Goal: Task Accomplishment & Management: Complete application form

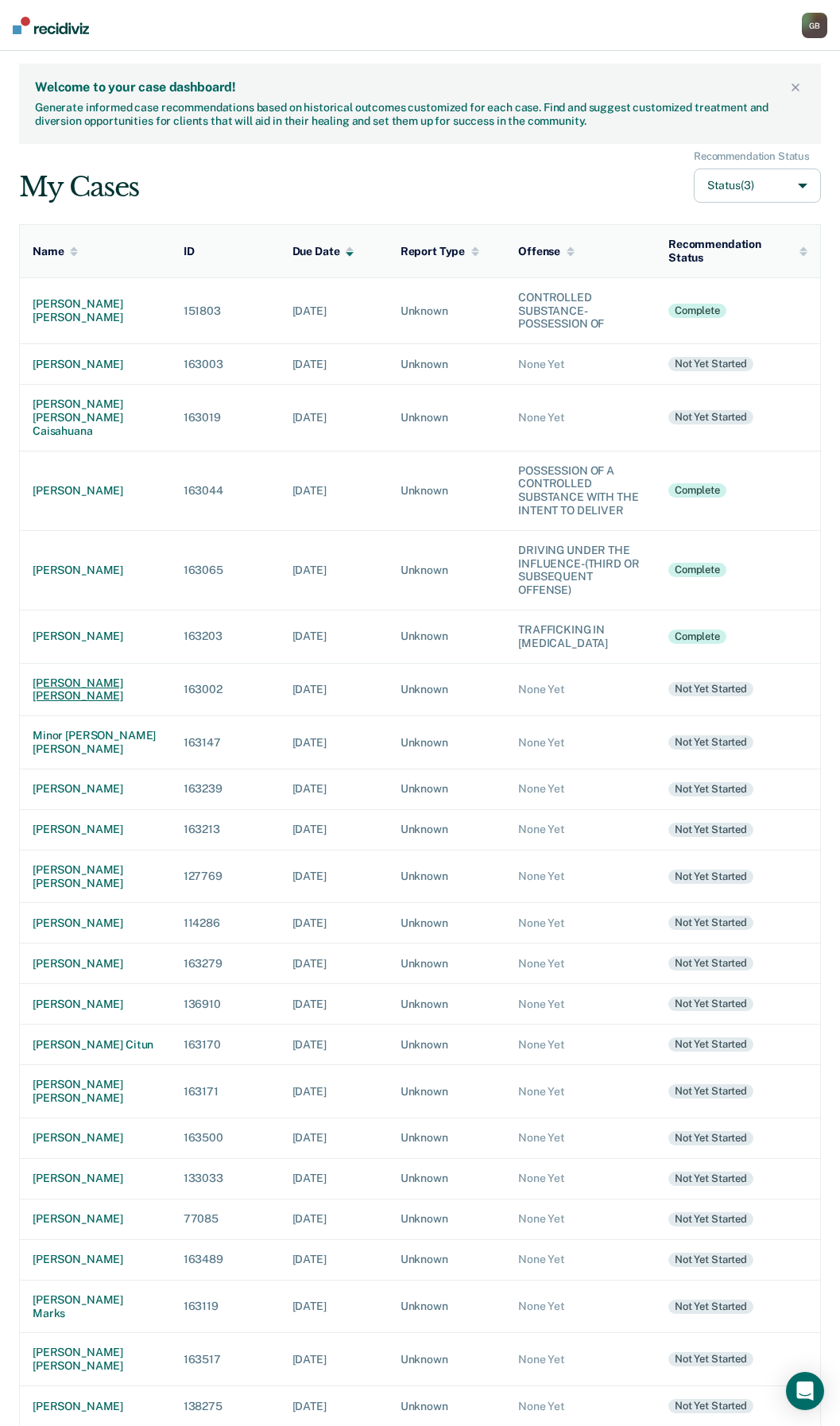
click at [118, 700] on div "[PERSON_NAME] [PERSON_NAME]" at bounding box center [95, 690] width 126 height 27
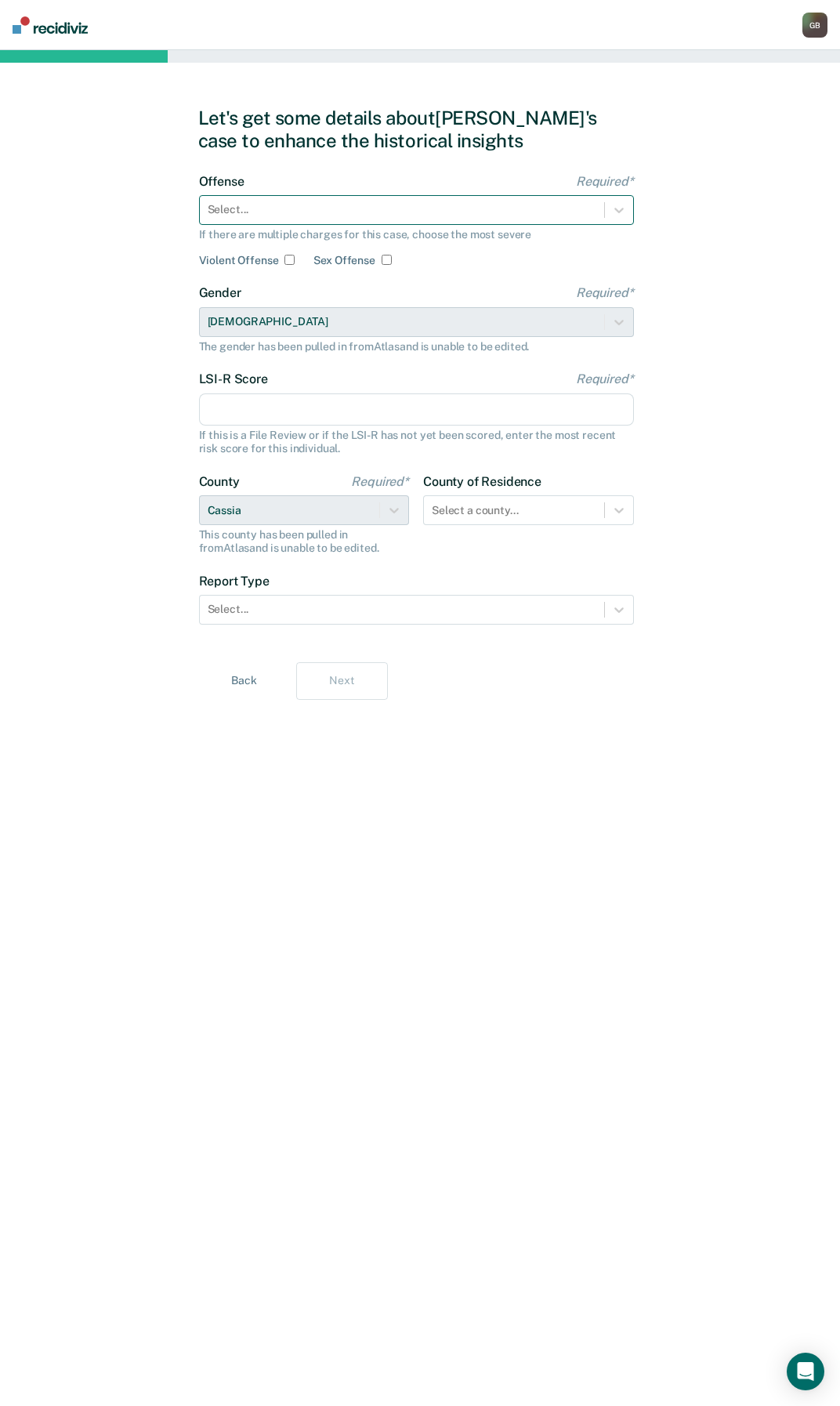
click at [289, 203] on div at bounding box center [401, 210] width 388 height 17
drag, startPoint x: 639, startPoint y: 891, endPoint x: 622, endPoint y: 820, distance: 73.0
click at [639, 890] on div "Let's get some details about [PERSON_NAME]'s case to enhance the historical ins…" at bounding box center [420, 728] width 444 height 1318
click at [625, 209] on icon at bounding box center [618, 210] width 16 height 16
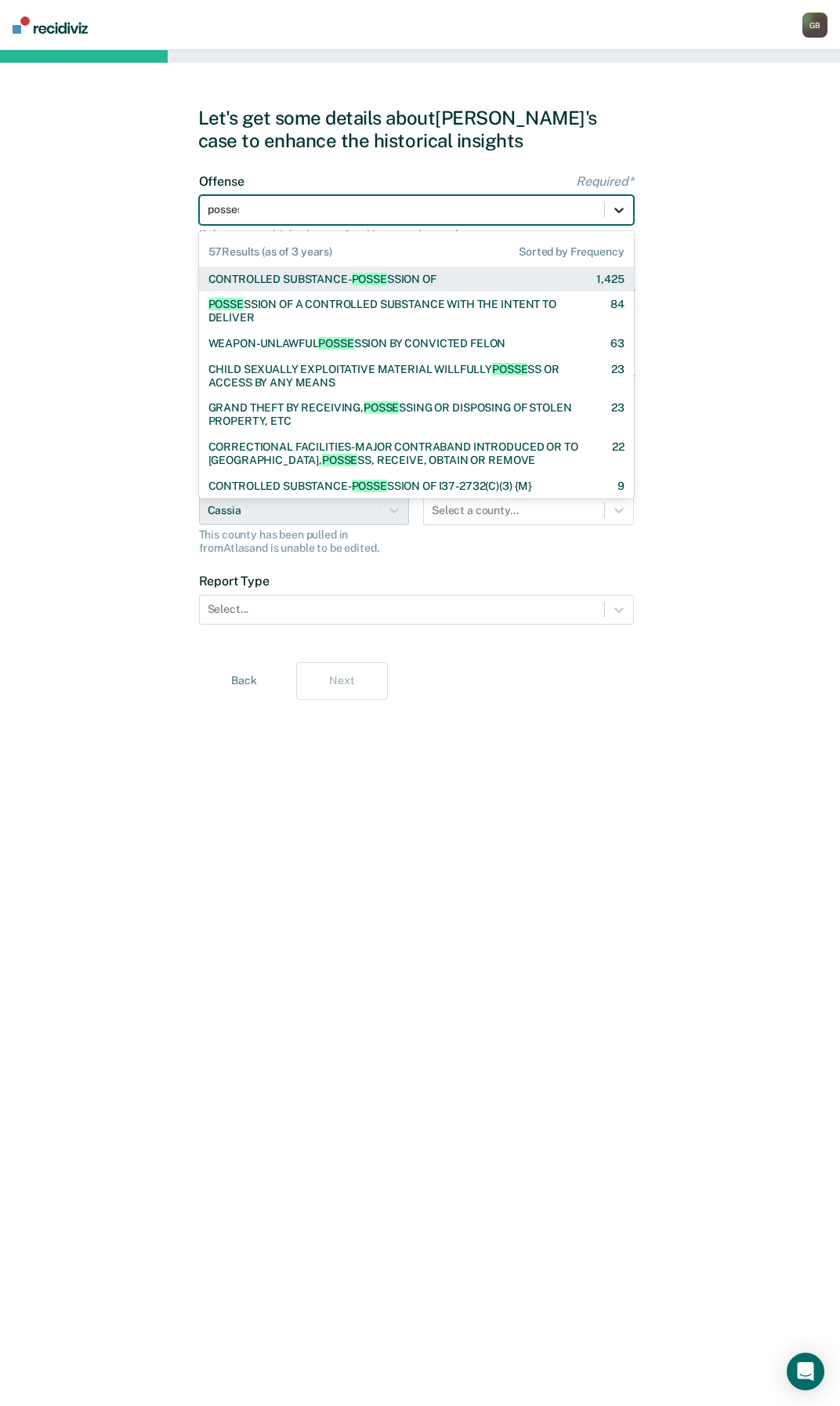
type input "possess"
click at [345, 282] on div "CONTROLLED SUBSTANCE- POSSESS ION OF" at bounding box center [322, 280] width 228 height 13
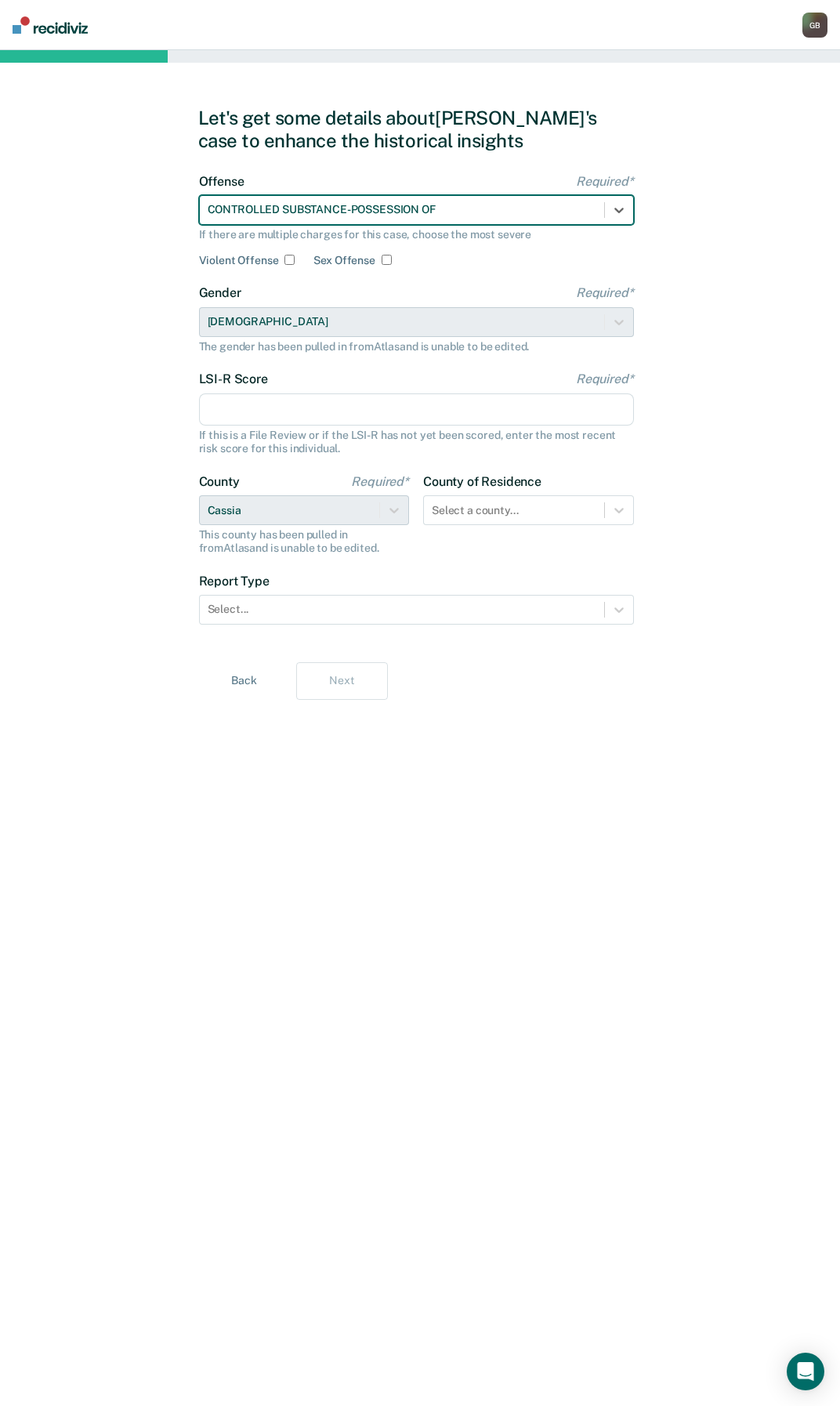
click at [281, 416] on input "LSI-R Score Required*" at bounding box center [416, 410] width 435 height 33
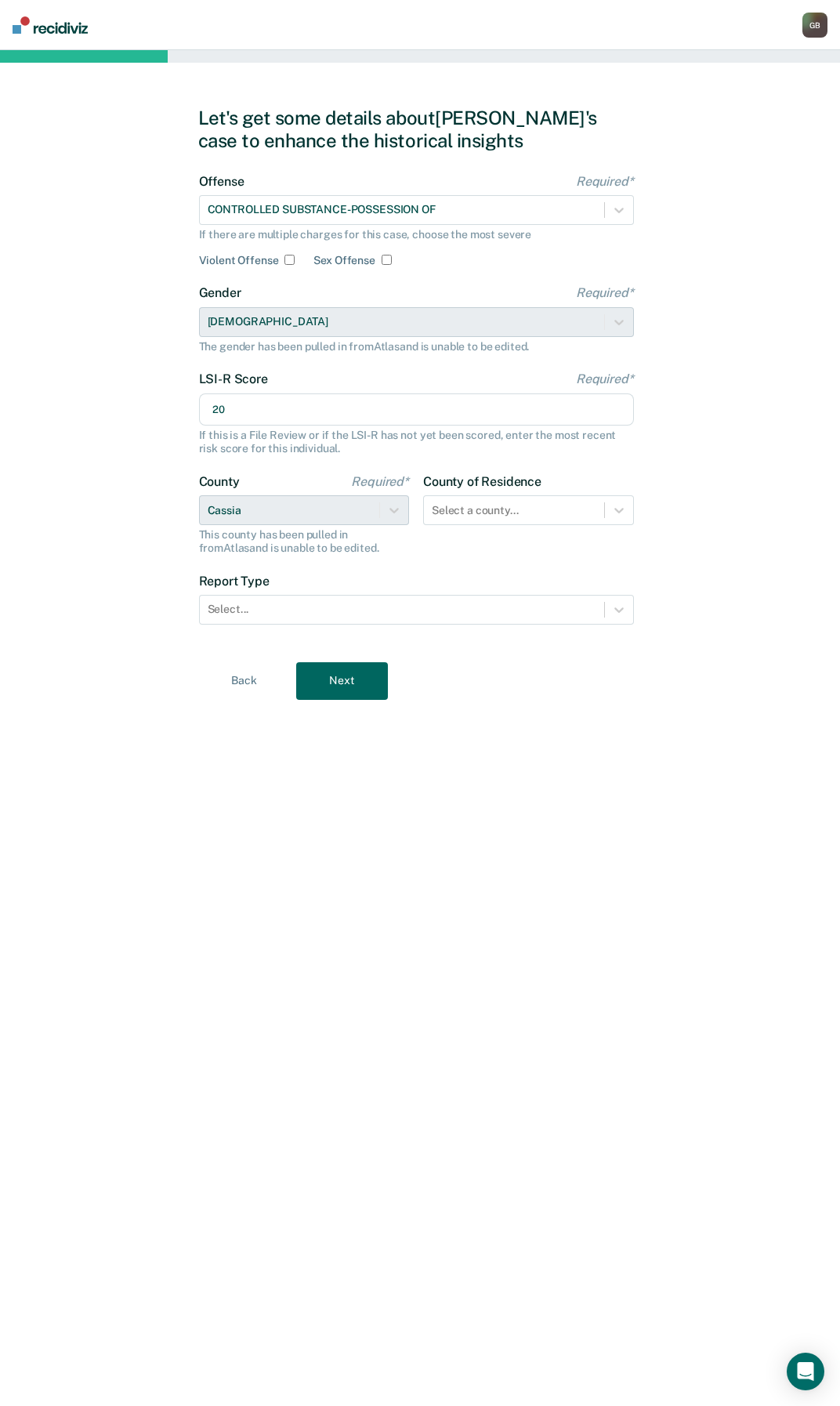
type input "20"
click at [194, 833] on div "Let's get some details about [PERSON_NAME]'s case to enhance the historical ins…" at bounding box center [420, 728] width 840 height 1356
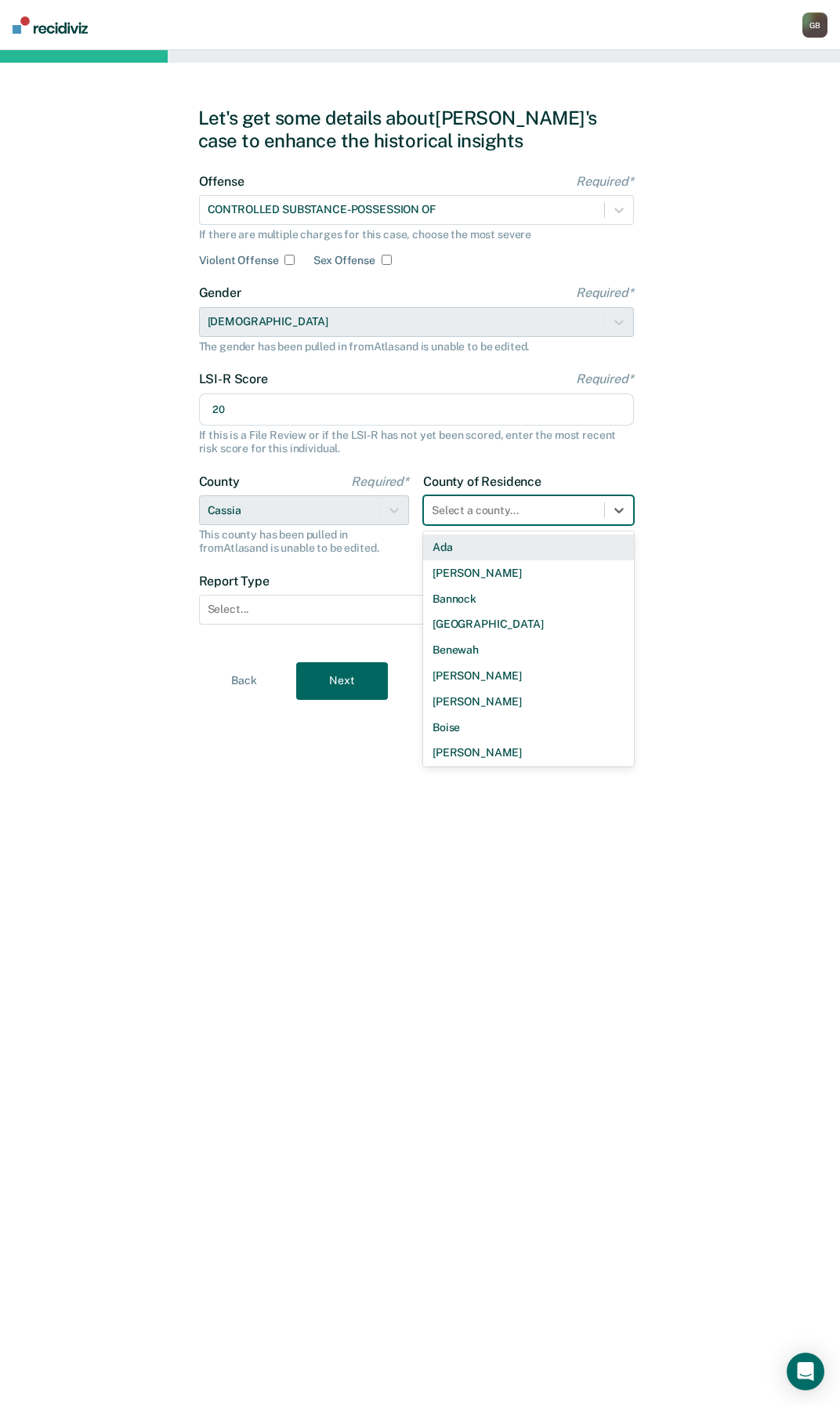
click at [470, 513] on div at bounding box center [513, 511] width 164 height 17
type input "cass"
click at [466, 548] on div "Cassia" at bounding box center [528, 547] width 211 height 26
click at [625, 511] on icon at bounding box center [618, 510] width 16 height 16
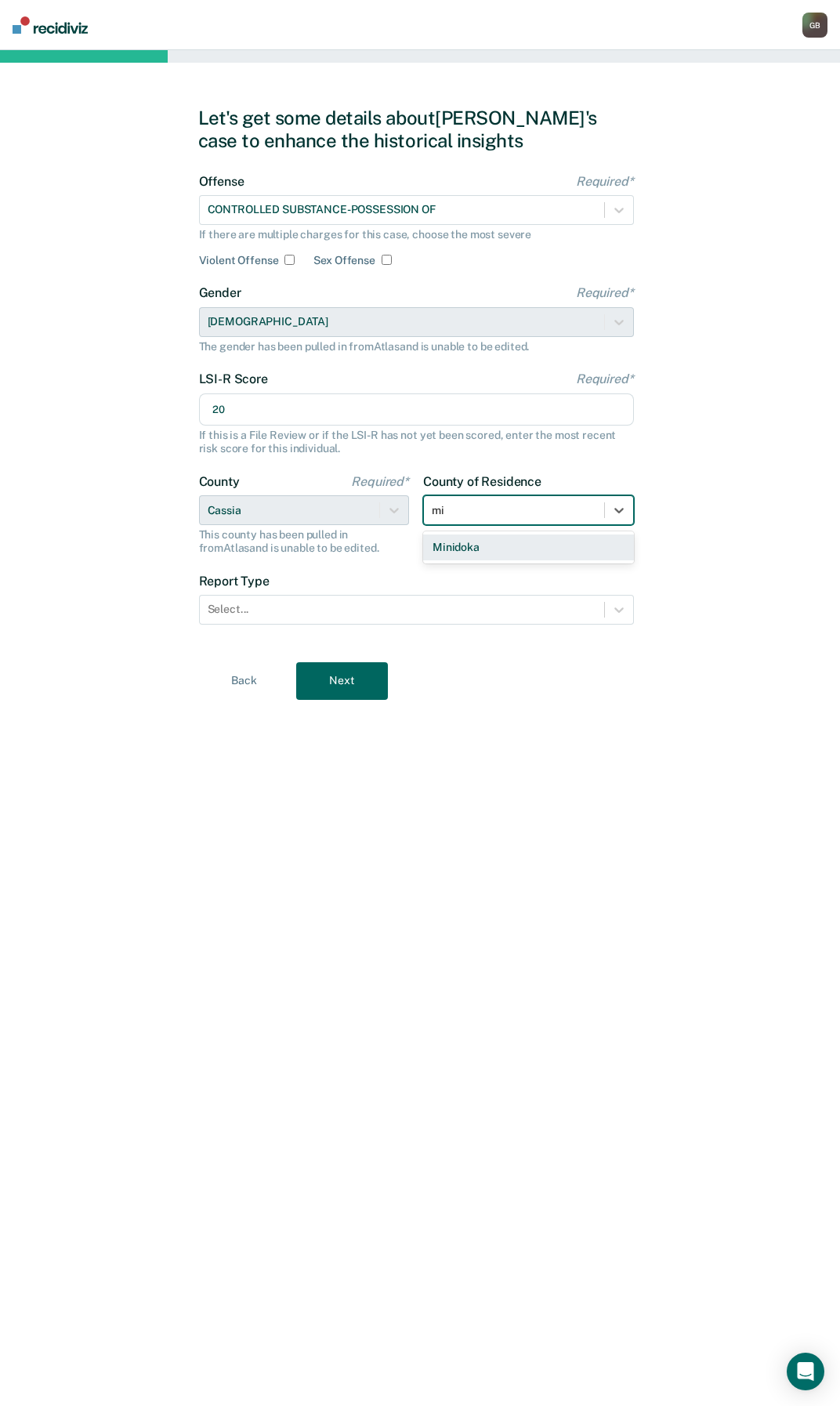
type input "min"
click at [600, 543] on div "Minidoka" at bounding box center [528, 547] width 211 height 26
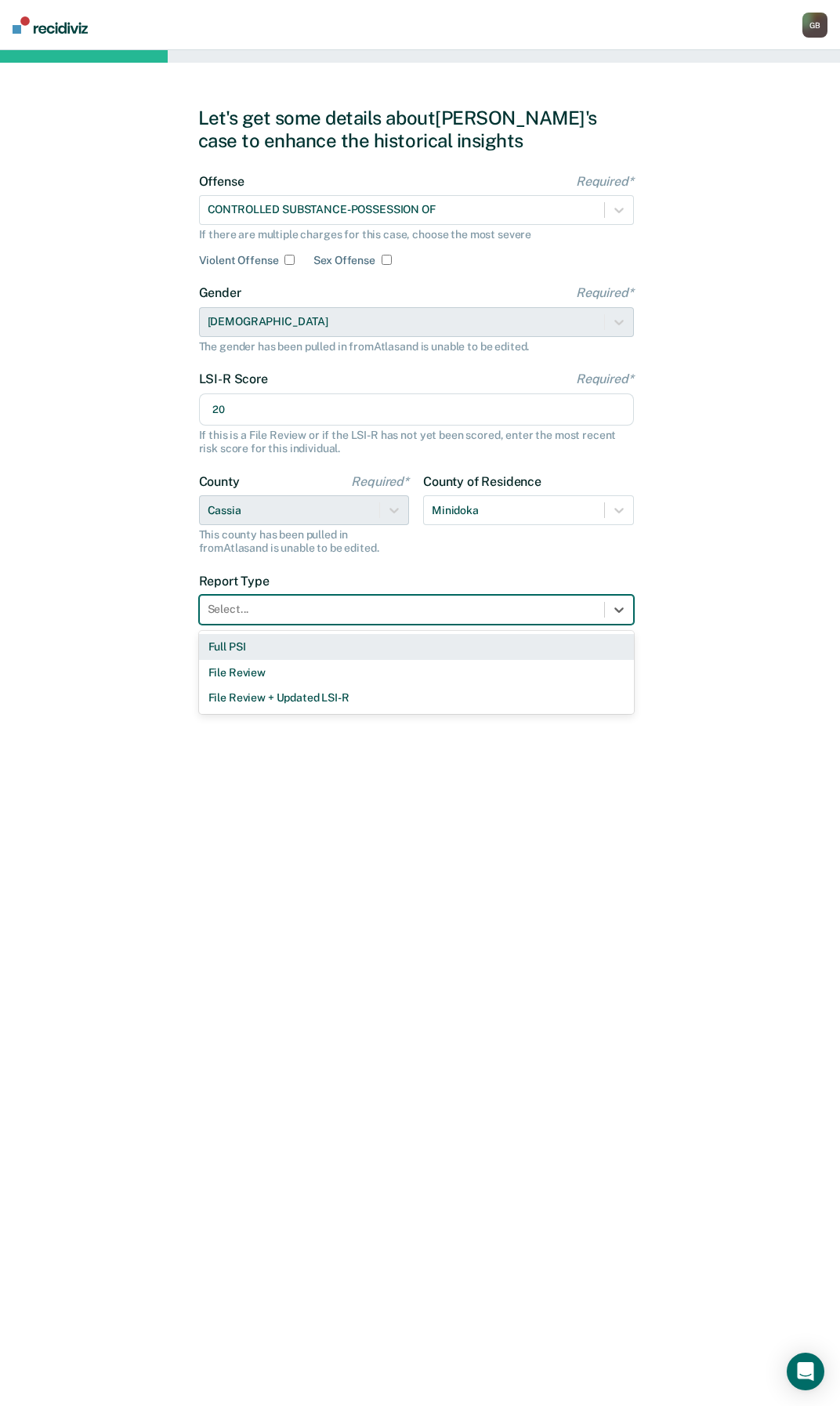
click at [359, 609] on div at bounding box center [401, 609] width 388 height 17
click at [279, 657] on div "Full PSI" at bounding box center [416, 647] width 435 height 26
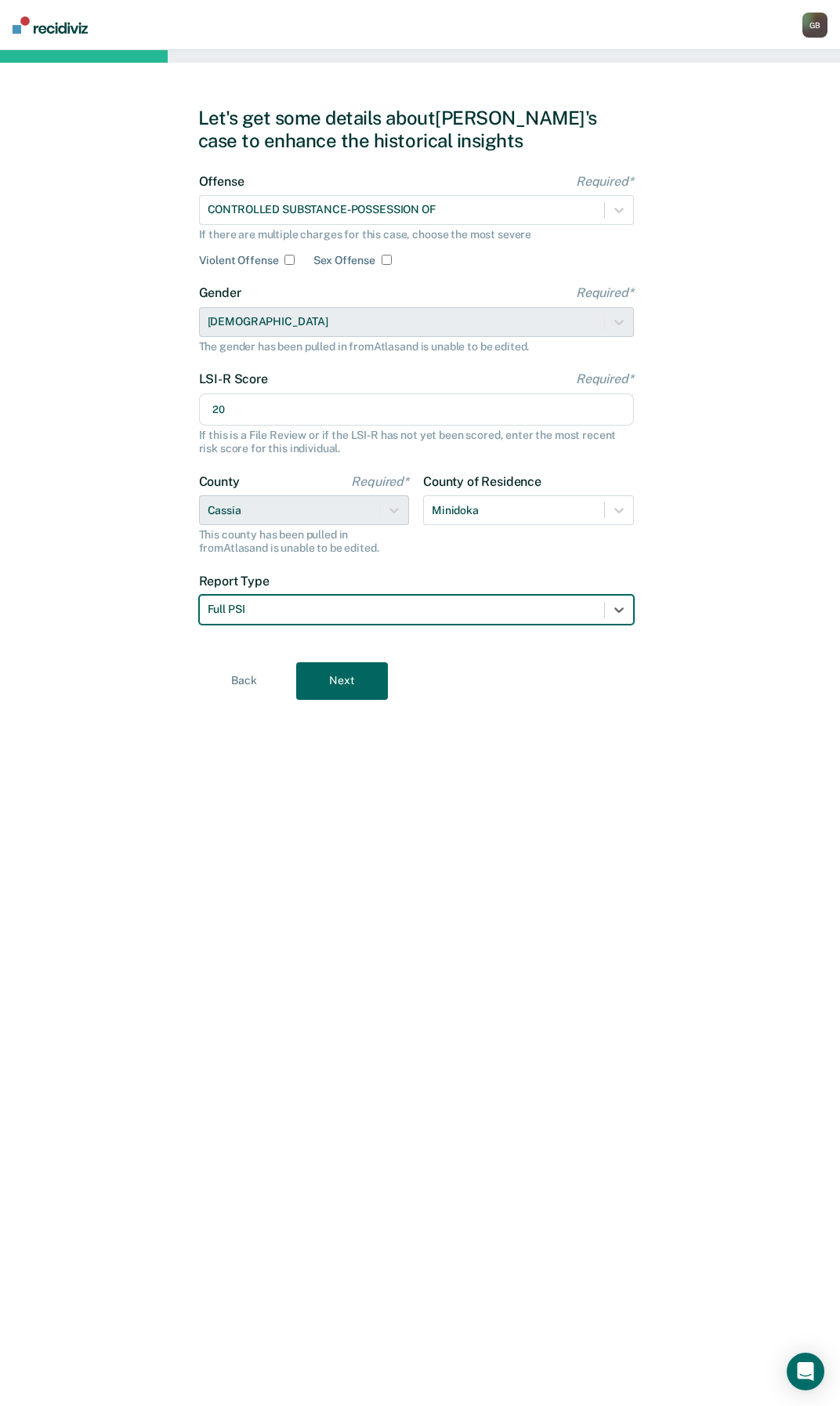
click at [334, 683] on button "Next" at bounding box center [341, 681] width 92 height 38
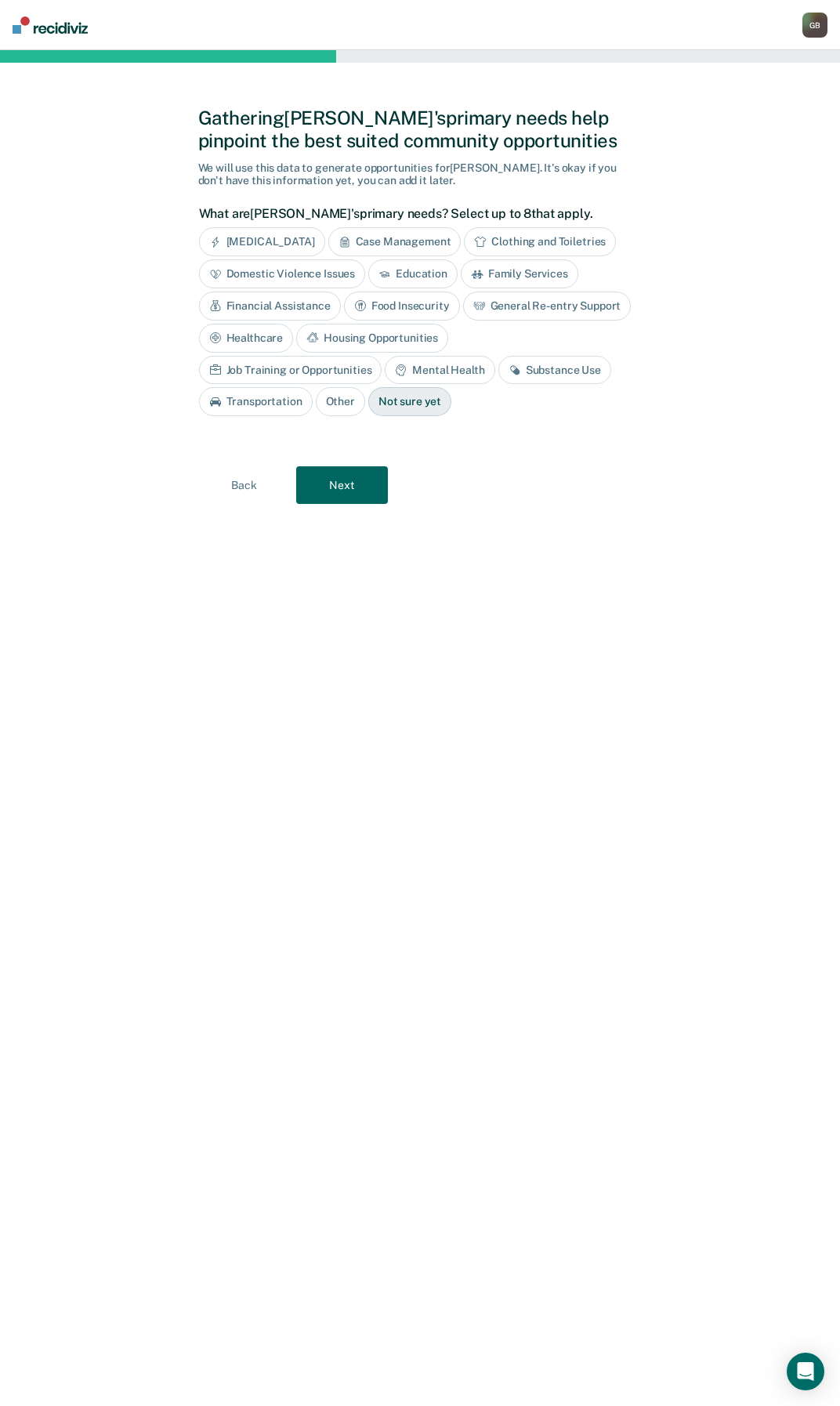
click at [368, 398] on div "Not sure yet" at bounding box center [409, 401] width 83 height 29
click at [326, 478] on button "Next" at bounding box center [341, 485] width 92 height 38
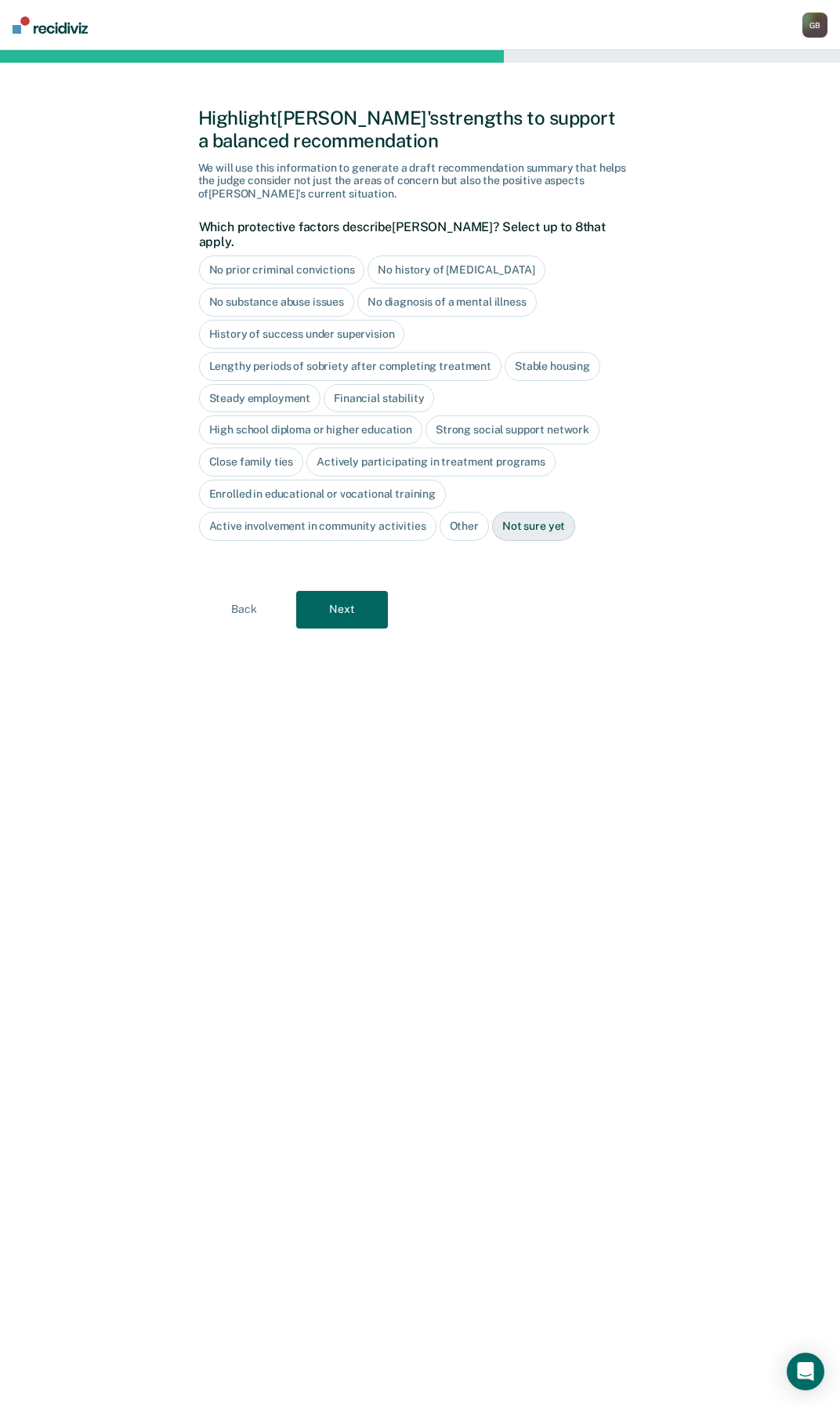
click at [263, 263] on div "No prior criminal convictions" at bounding box center [281, 270] width 166 height 29
click at [415, 259] on div "No history of [MEDICAL_DATA]" at bounding box center [474, 270] width 177 height 29
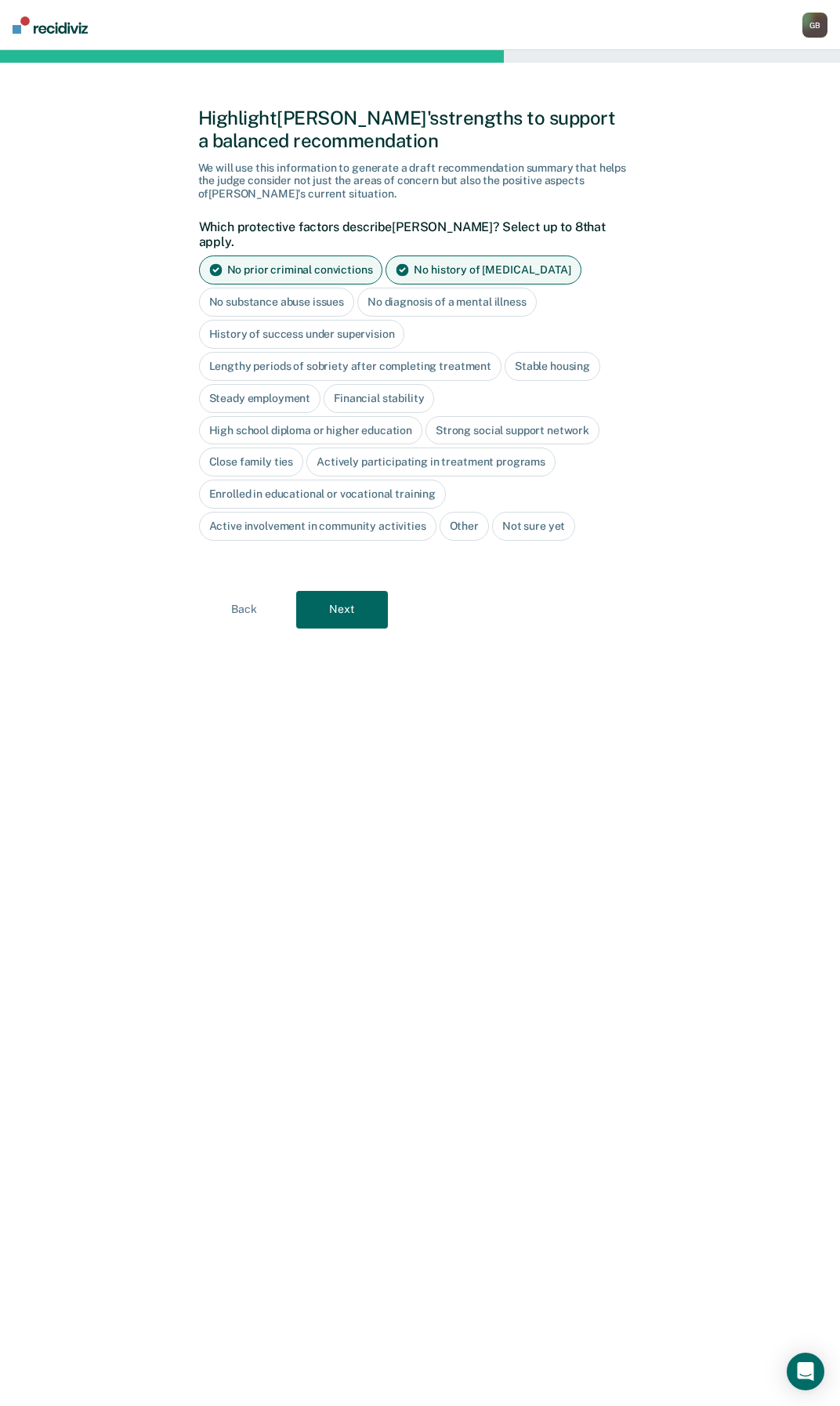
click at [416, 287] on div "No diagnosis of a mental illness" at bounding box center [447, 302] width 179 height 29
click at [350, 598] on button "Next" at bounding box center [341, 609] width 92 height 38
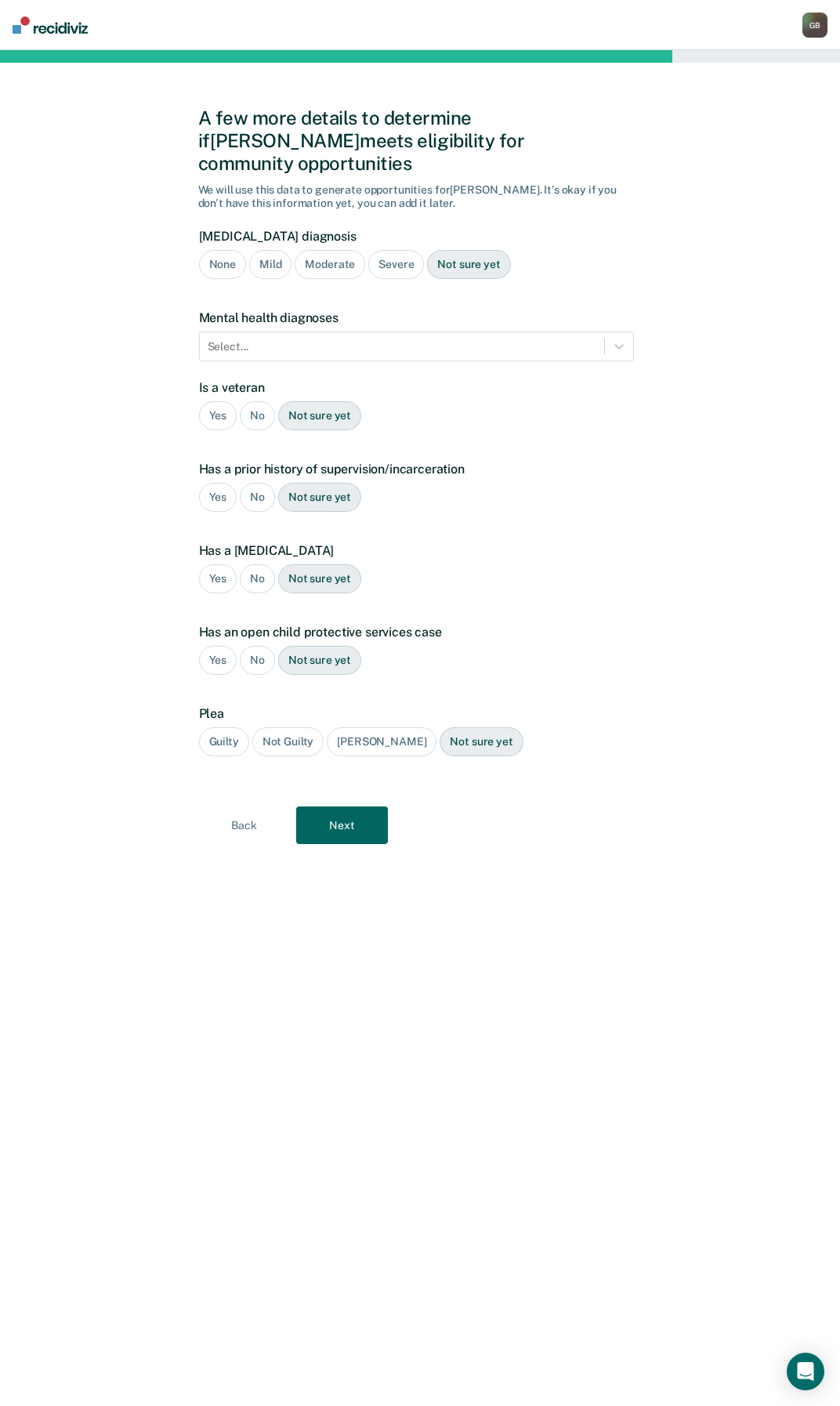
click at [260, 250] on div "Mild" at bounding box center [270, 265] width 42 height 29
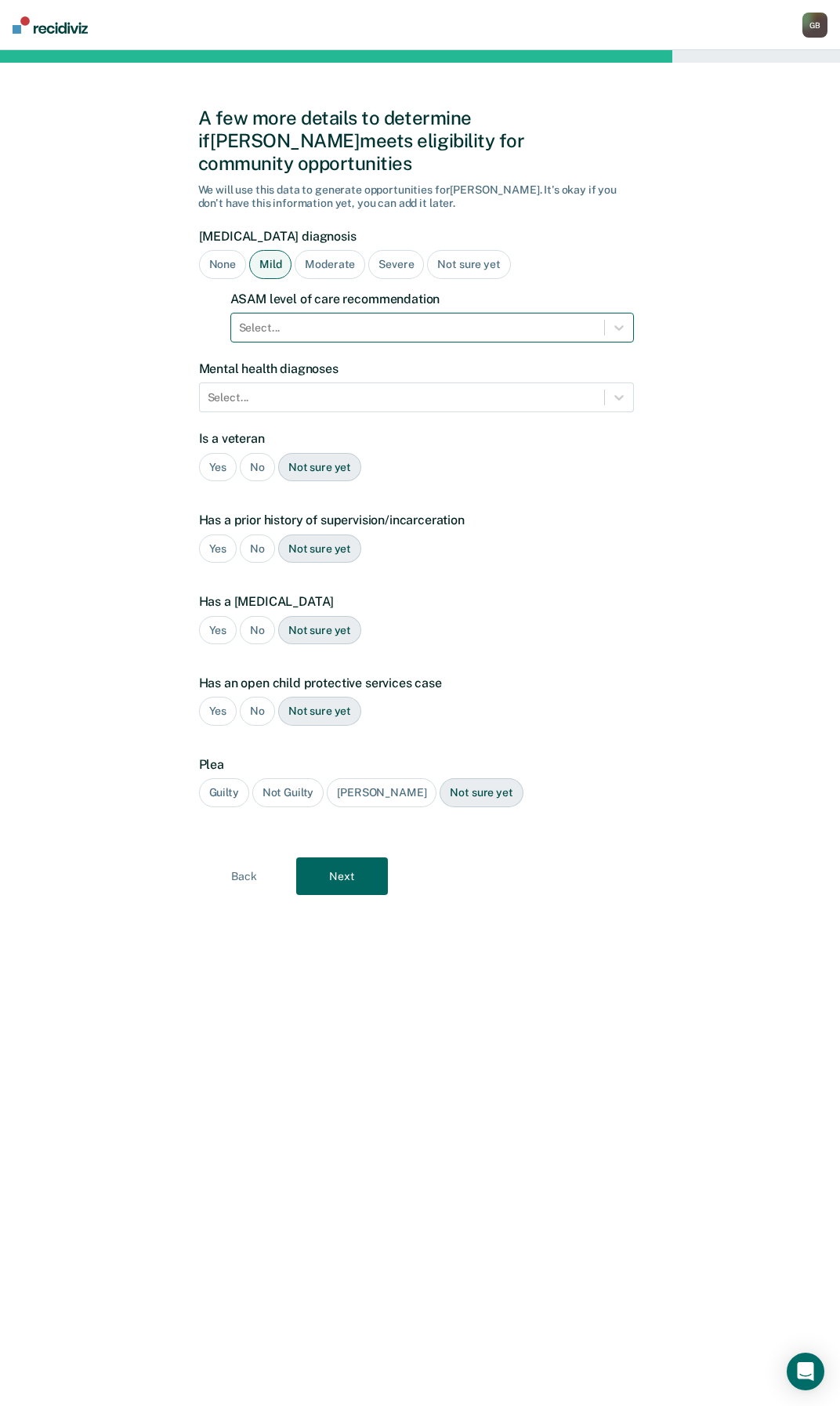
click at [274, 319] on div at bounding box center [418, 328] width 357 height 17
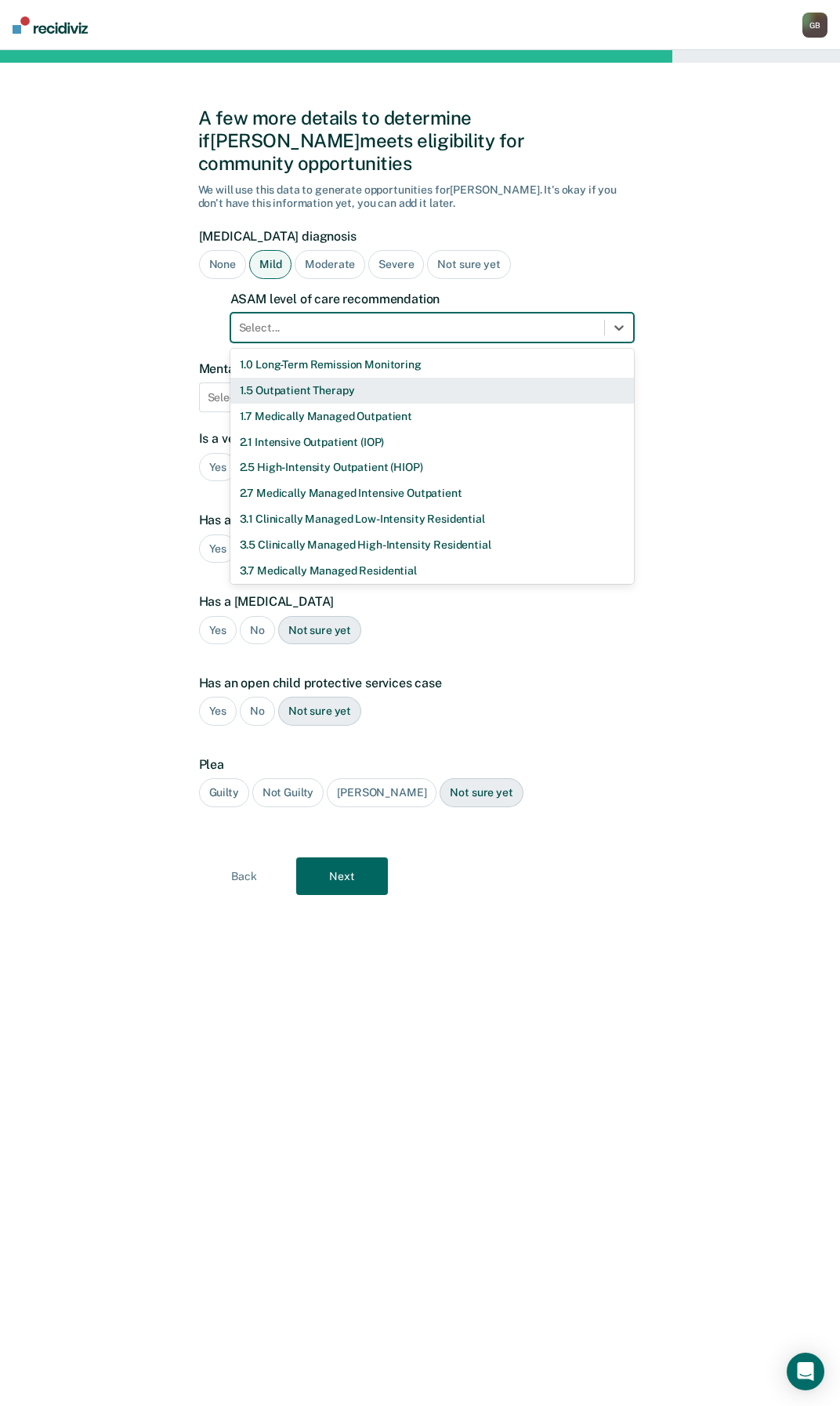
click at [307, 378] on div "1.5 Outpatient Therapy" at bounding box center [431, 390] width 404 height 26
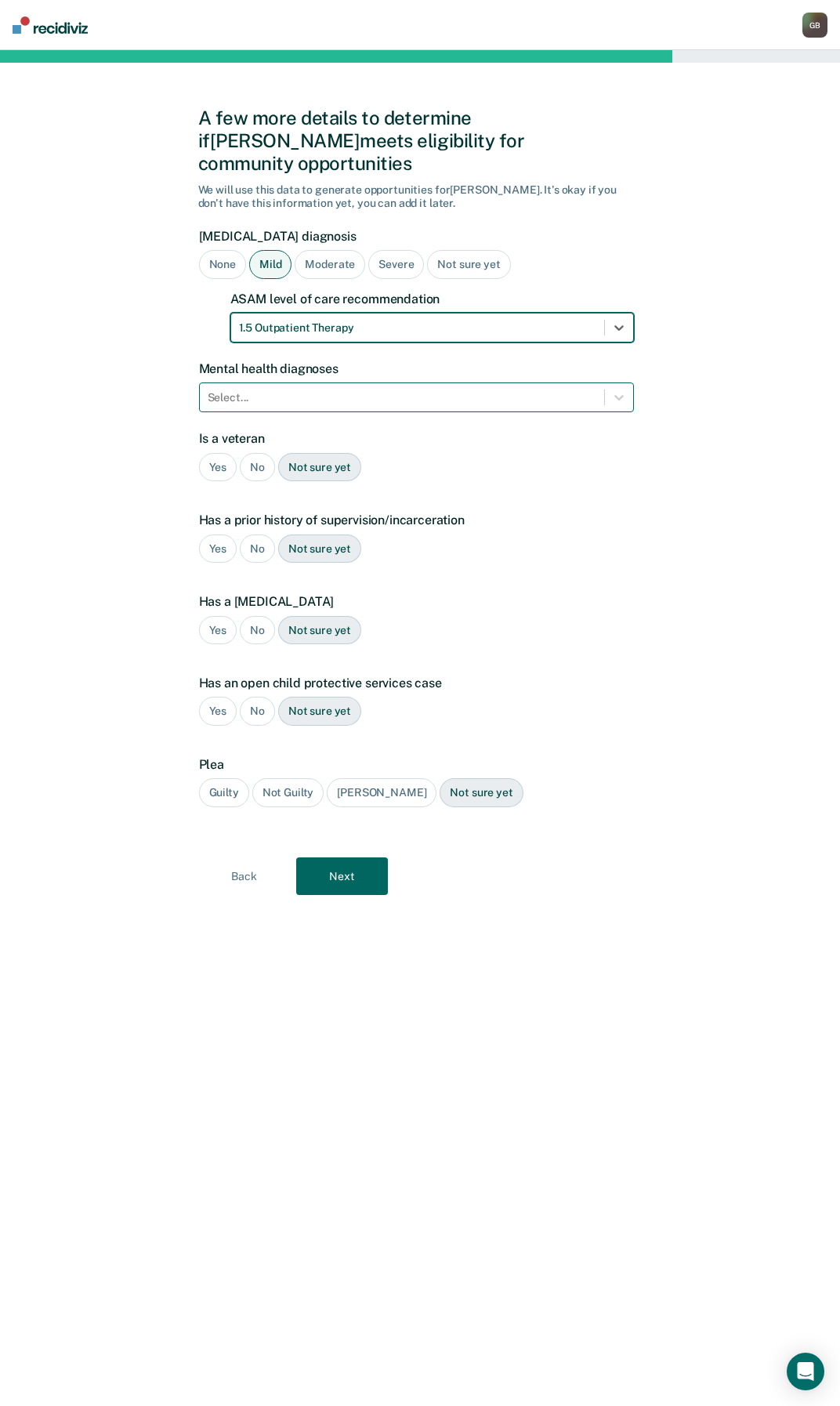
click at [273, 389] on div at bounding box center [401, 398] width 388 height 17
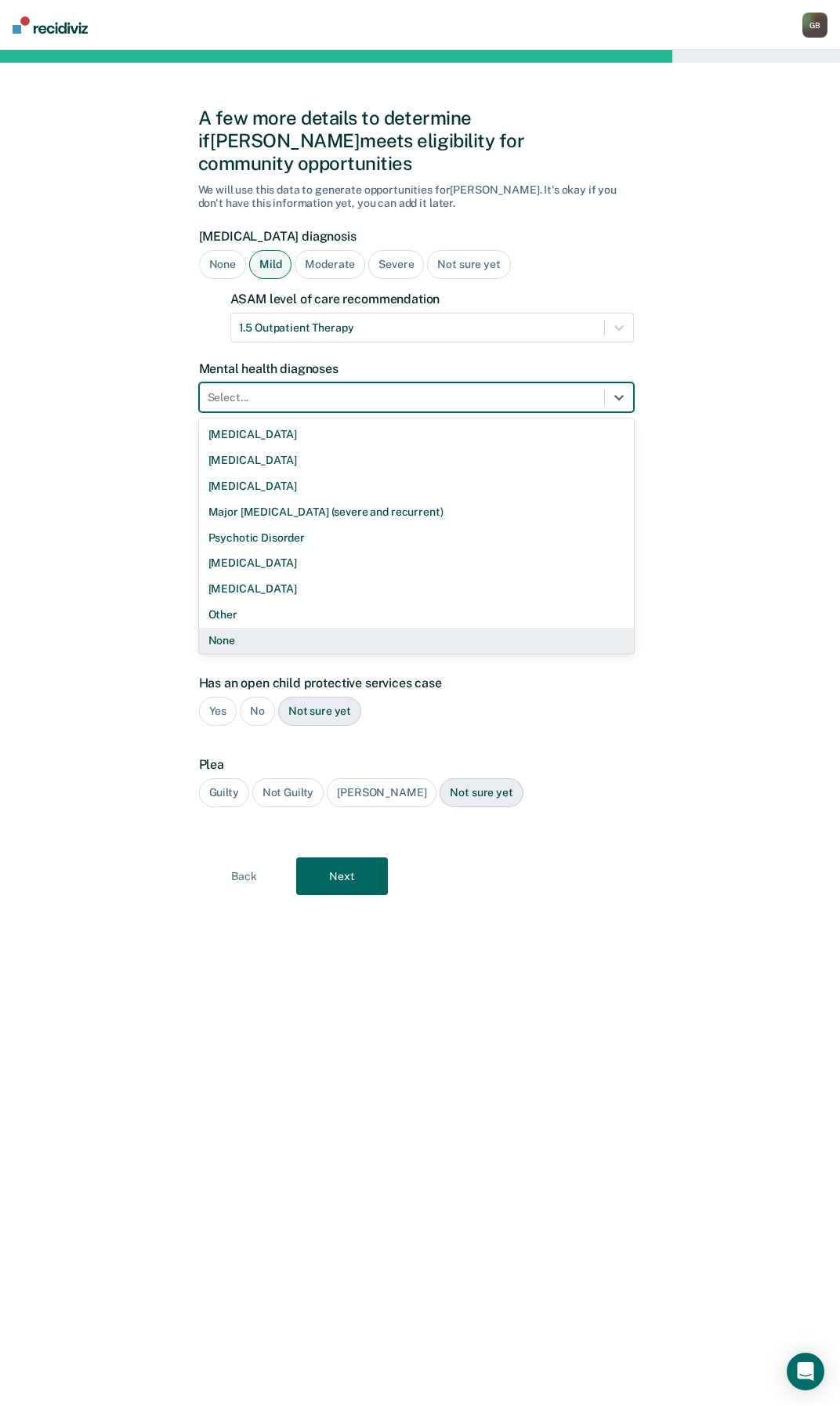
click at [213, 628] on div "None" at bounding box center [416, 641] width 435 height 26
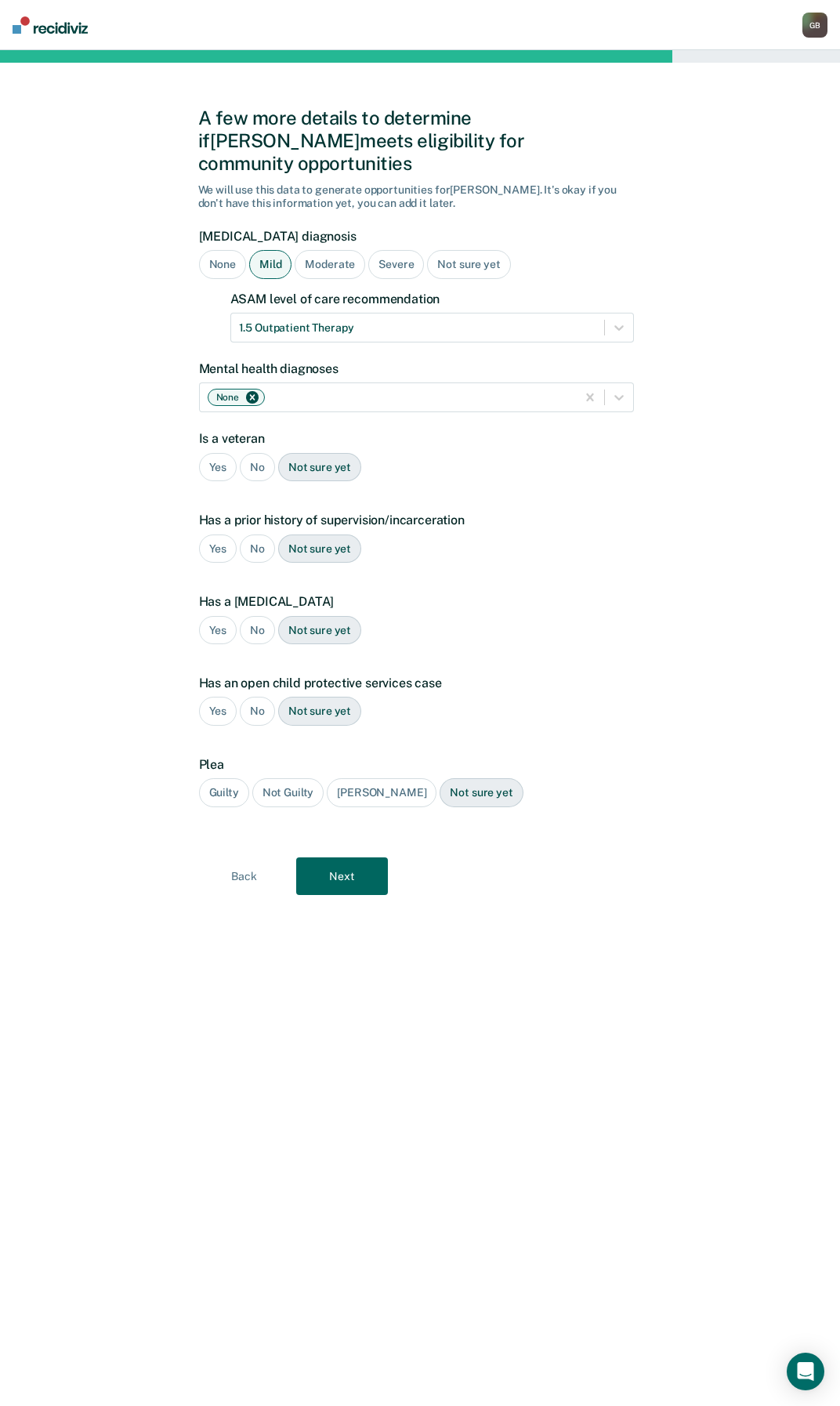
click at [257, 457] on div "No" at bounding box center [258, 467] width 35 height 29
click at [246, 534] on div "No" at bounding box center [258, 549] width 35 height 29
click at [251, 616] on div "No" at bounding box center [258, 631] width 35 height 29
click at [259, 697] on div "No" at bounding box center [258, 711] width 35 height 29
click at [229, 778] on div "Guilty" at bounding box center [224, 792] width 51 height 29
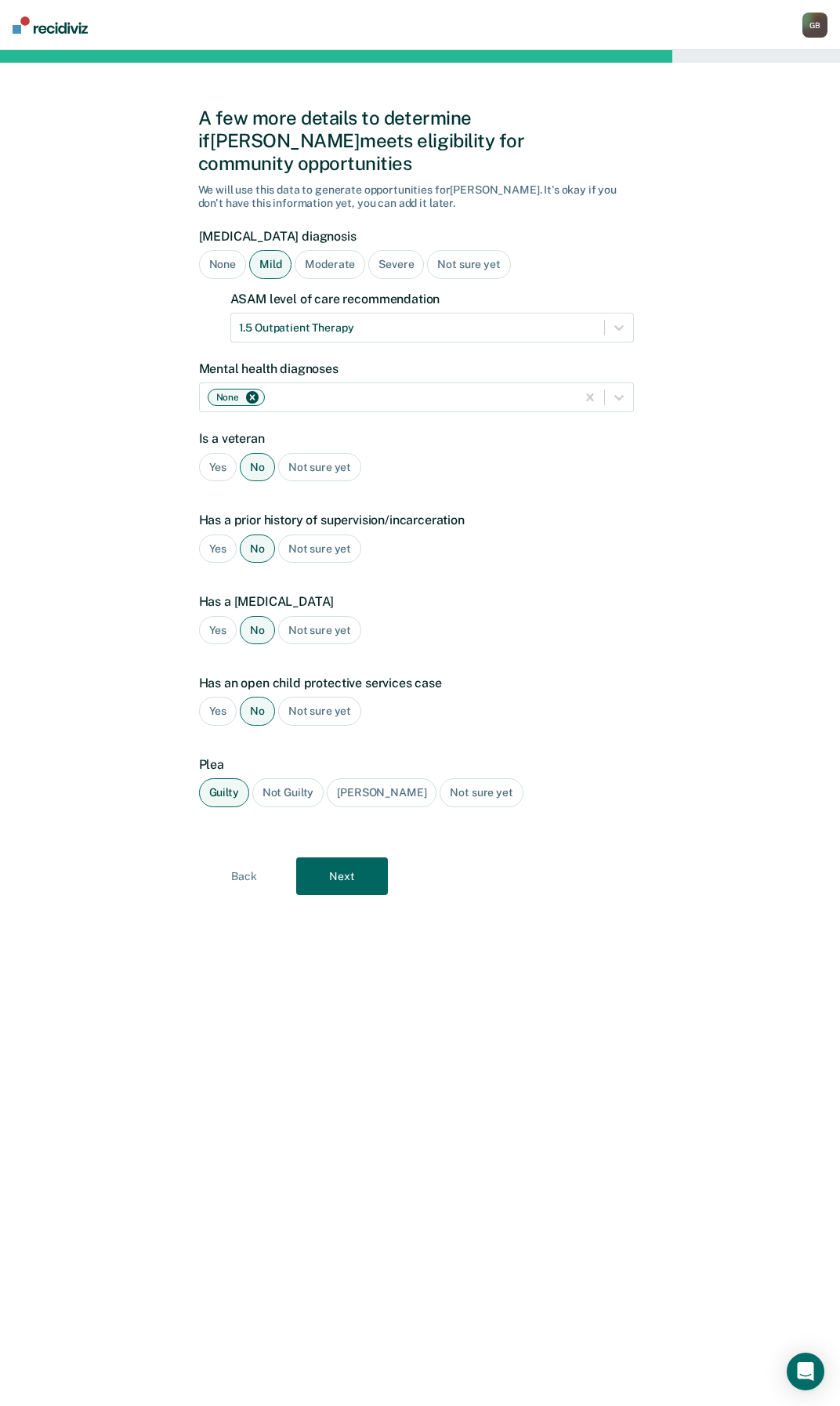
click at [352, 857] on button "Next" at bounding box center [341, 876] width 92 height 38
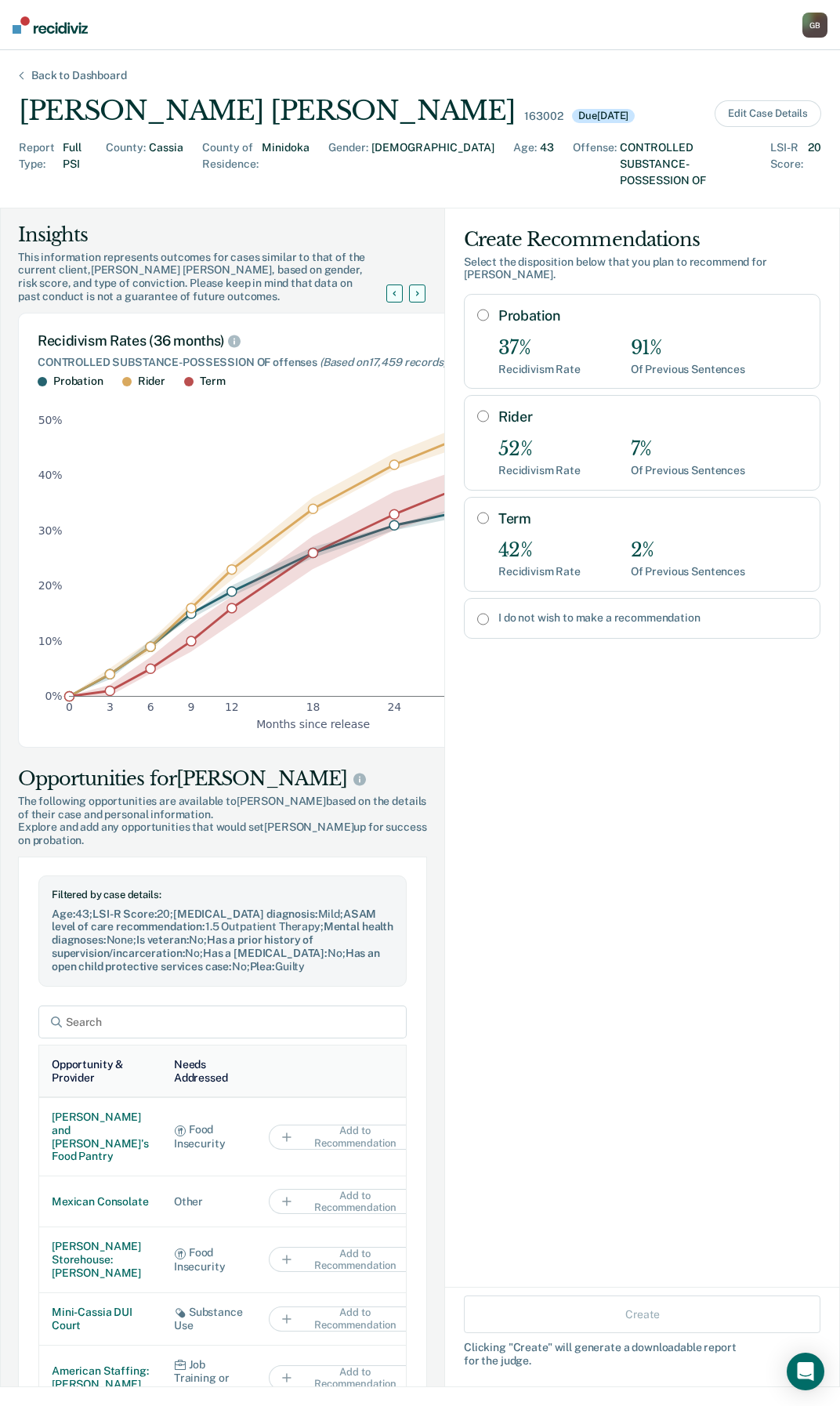
click at [477, 309] on input "Probation" at bounding box center [483, 314] width 12 height 13
radio input "true"
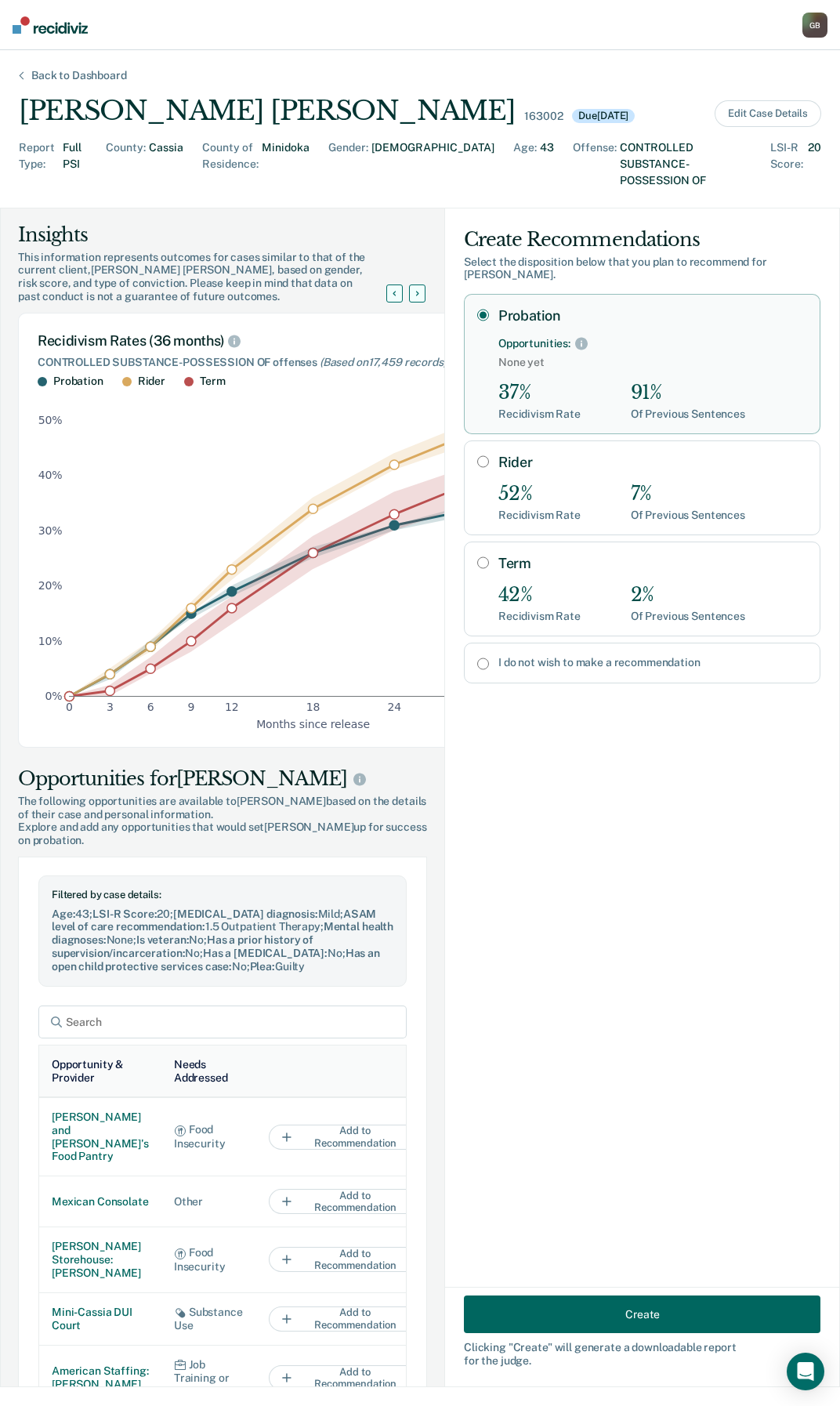
click at [477, 657] on input "I do not wish to make a recommendation" at bounding box center [483, 663] width 12 height 13
radio input "true"
radio input "false"
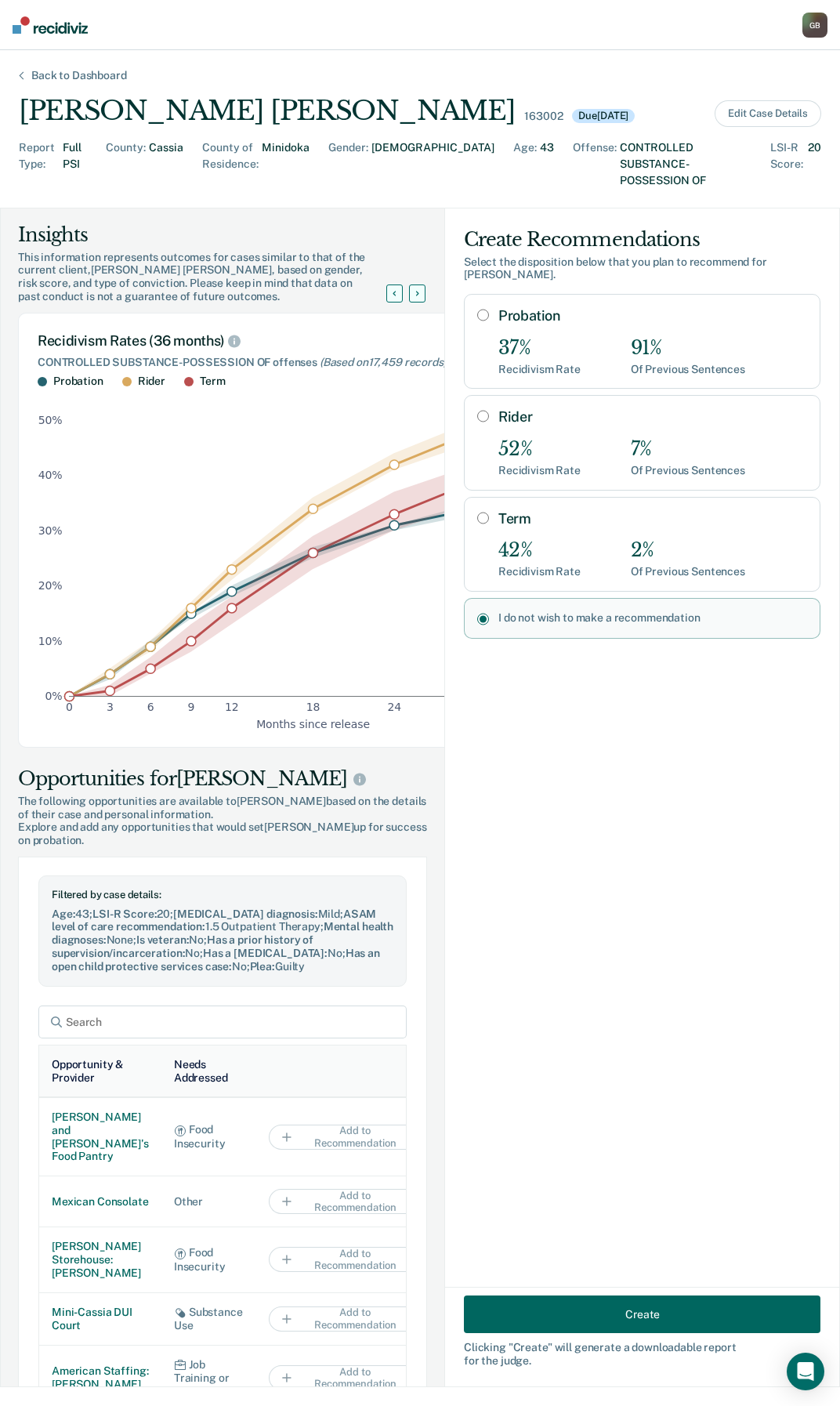
click at [664, 1309] on button "Create" at bounding box center [641, 1314] width 356 height 38
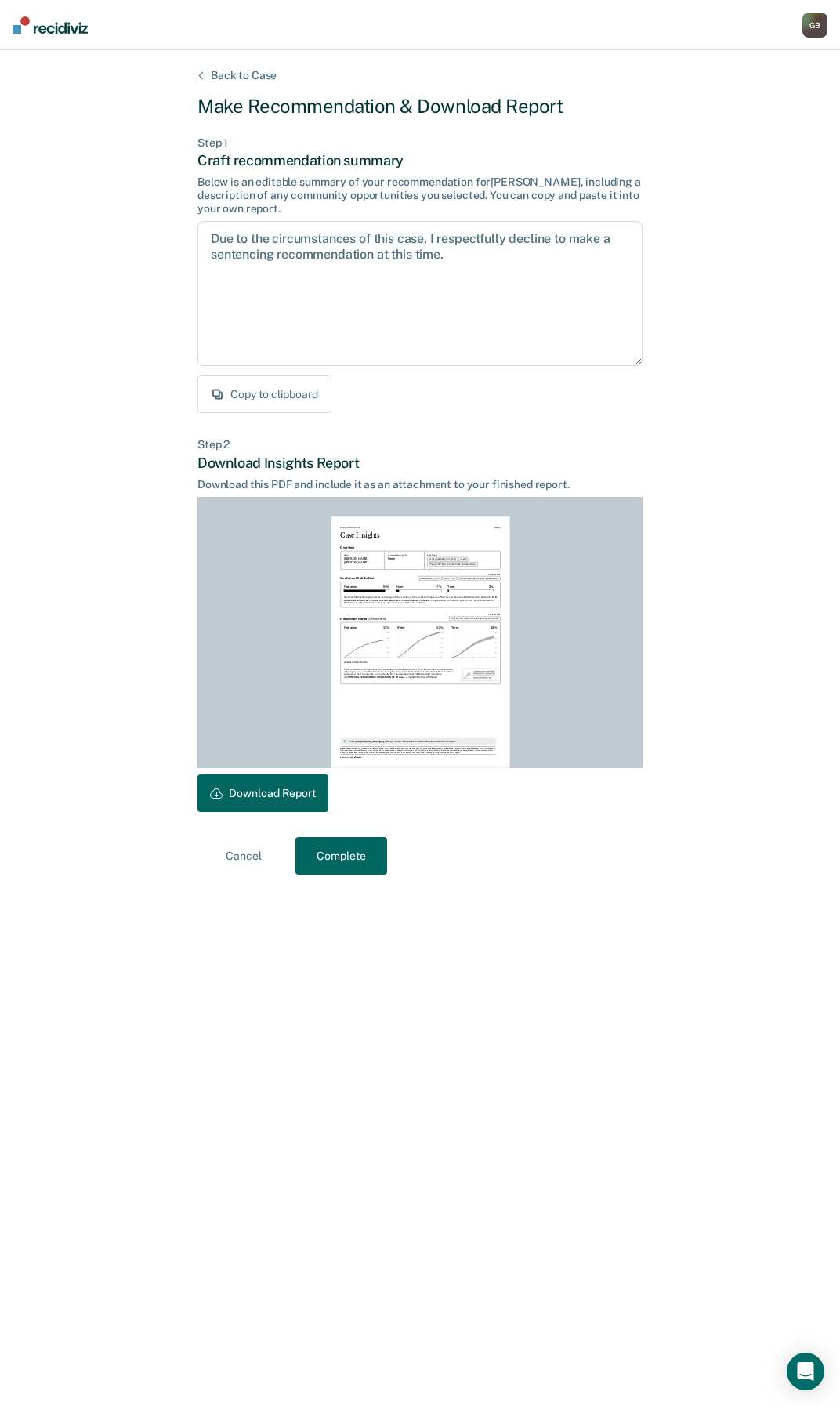
click at [259, 387] on button "Copy to clipboard" at bounding box center [264, 394] width 134 height 38
click at [254, 798] on button "Download Report" at bounding box center [262, 793] width 131 height 38
click at [351, 858] on button "Complete" at bounding box center [341, 856] width 92 height 38
